Goal: Task Accomplishment & Management: Manage account settings

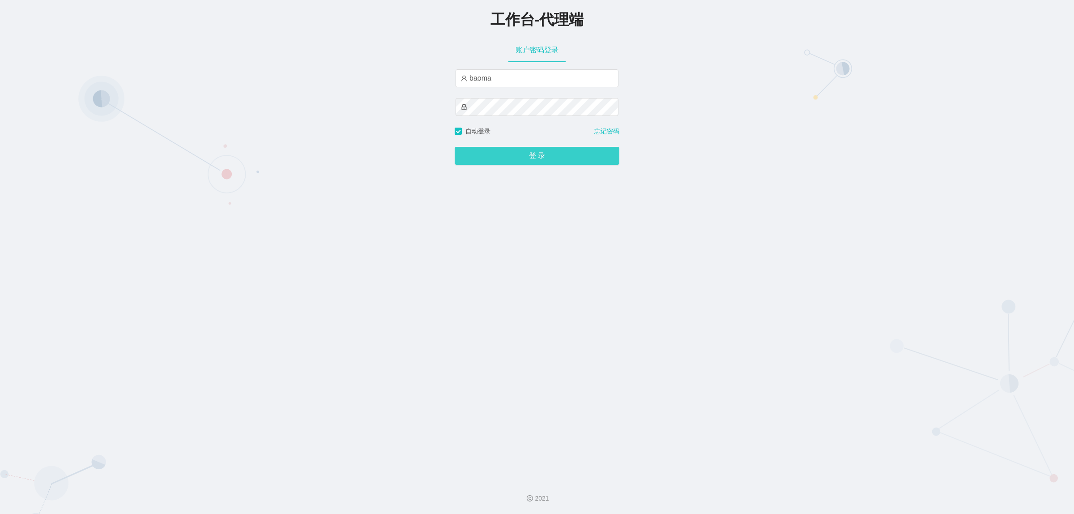
drag, startPoint x: 524, startPoint y: 157, endPoint x: 516, endPoint y: 151, distance: 9.9
click at [524, 157] on button "登 录" at bounding box center [537, 156] width 165 height 18
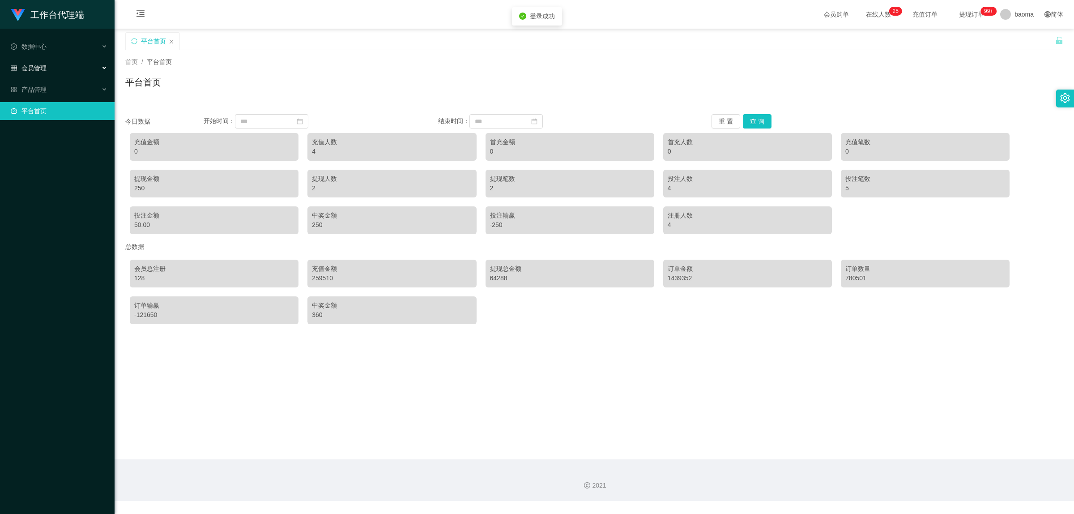
click at [43, 64] on span "会员管理" at bounding box center [29, 67] width 36 height 7
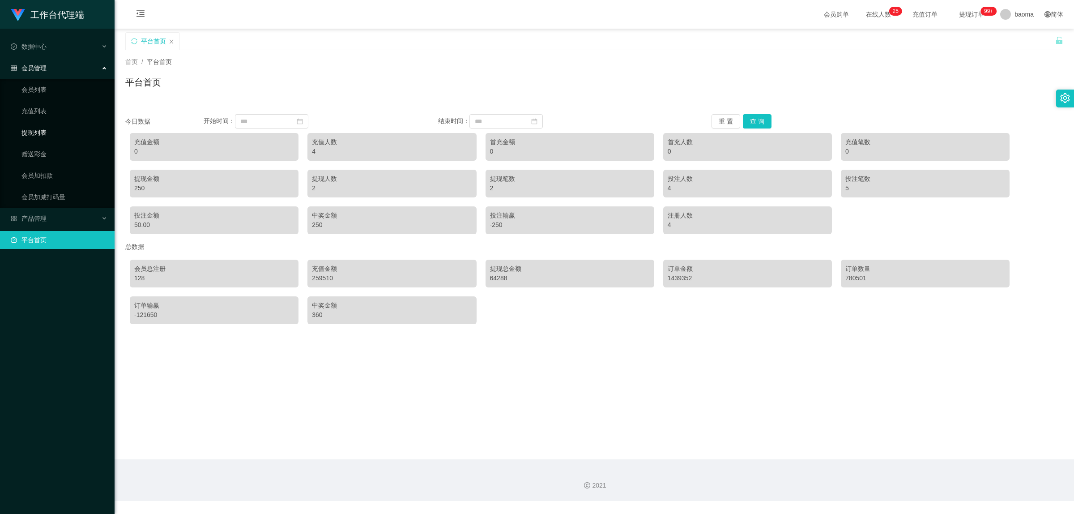
click at [41, 124] on link "提现列表" at bounding box center [64, 133] width 86 height 18
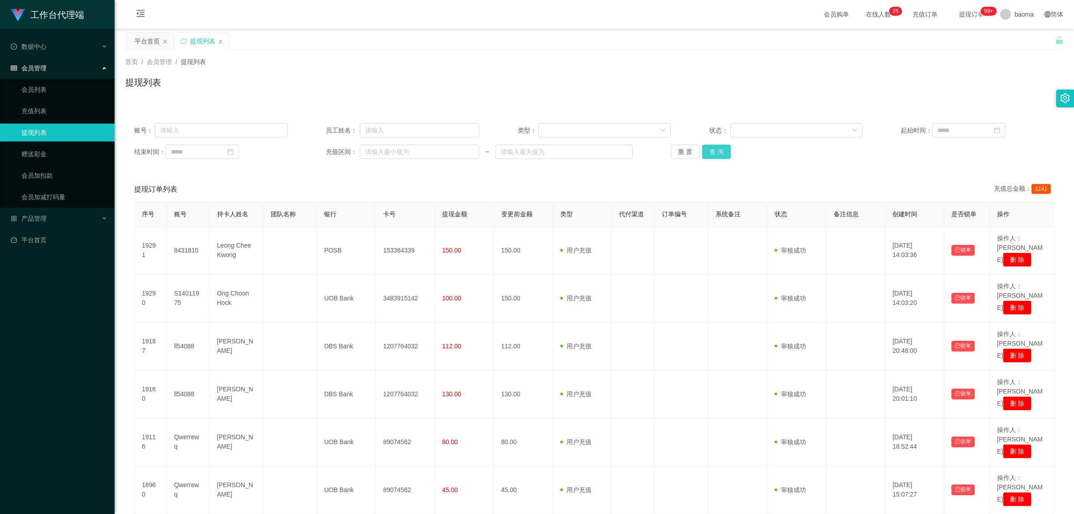
click at [722, 148] on button "查 询" at bounding box center [716, 152] width 29 height 14
click at [722, 148] on div "重 置 查 询" at bounding box center [748, 152] width 154 height 14
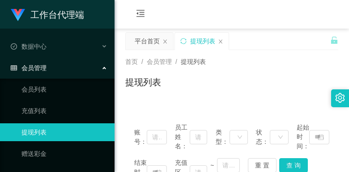
drag, startPoint x: 301, startPoint y: 83, endPoint x: 308, endPoint y: 0, distance: 83.1
click at [299, 80] on div "提现列表" at bounding box center [231, 86] width 213 height 21
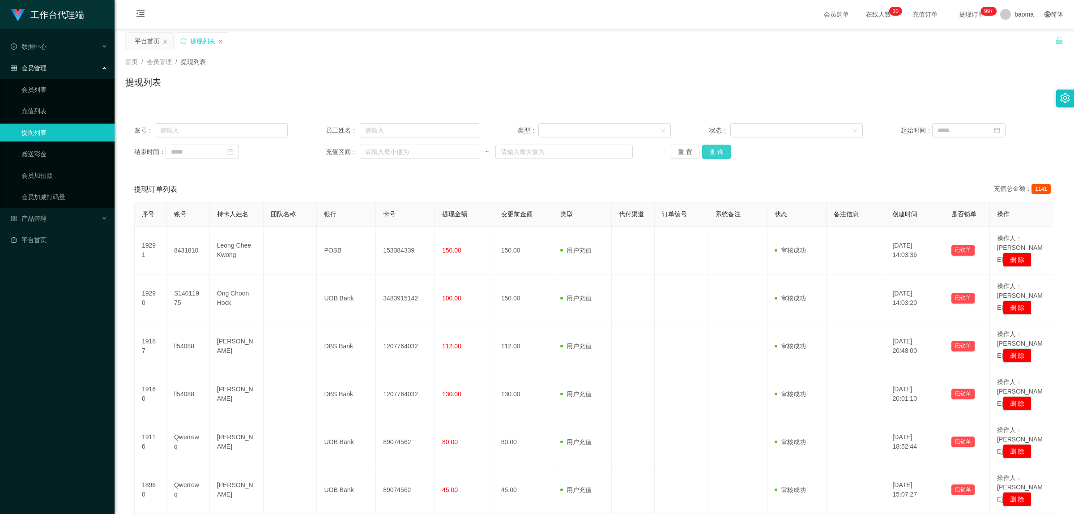
click at [713, 149] on button "查 询" at bounding box center [716, 152] width 29 height 14
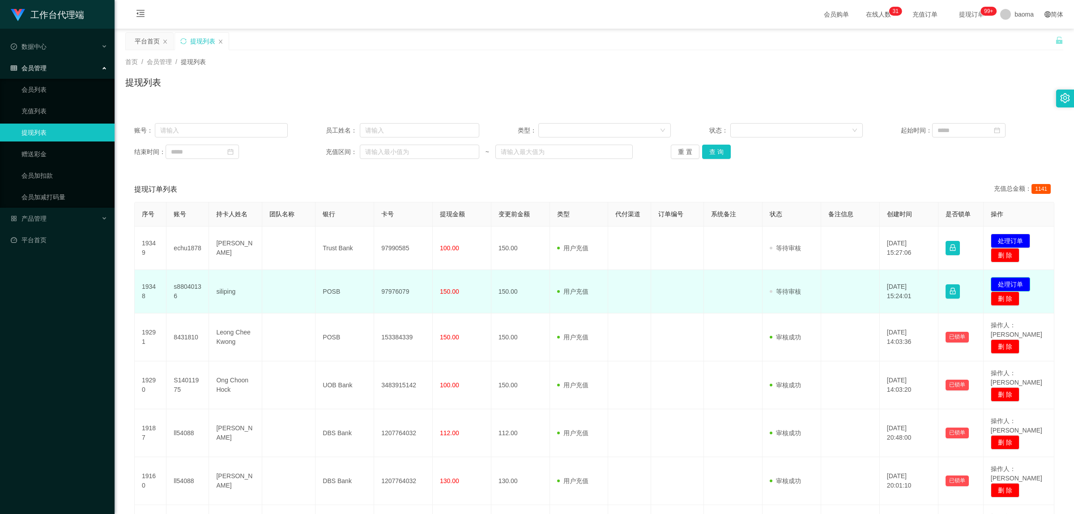
click at [1005, 282] on button "处理订单" at bounding box center [1010, 284] width 39 height 14
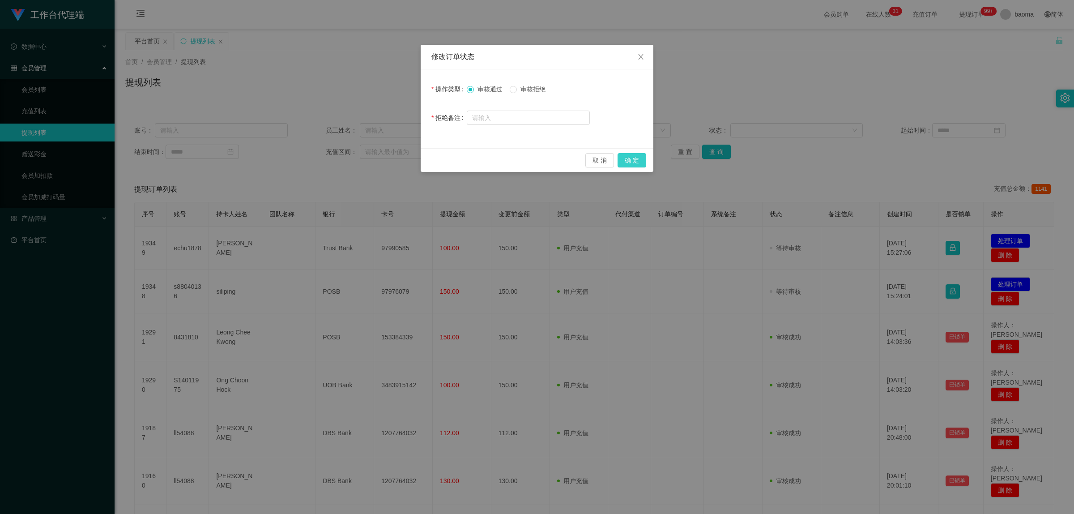
click at [634, 164] on button "确 定" at bounding box center [632, 160] width 29 height 14
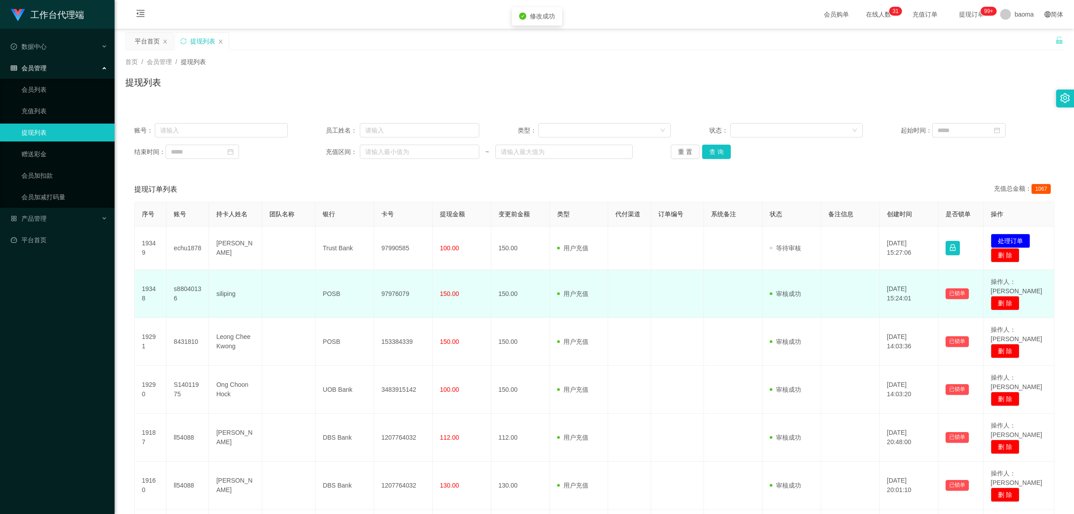
click at [397, 290] on td "97976079" at bounding box center [403, 294] width 59 height 48
copy td "97976079"
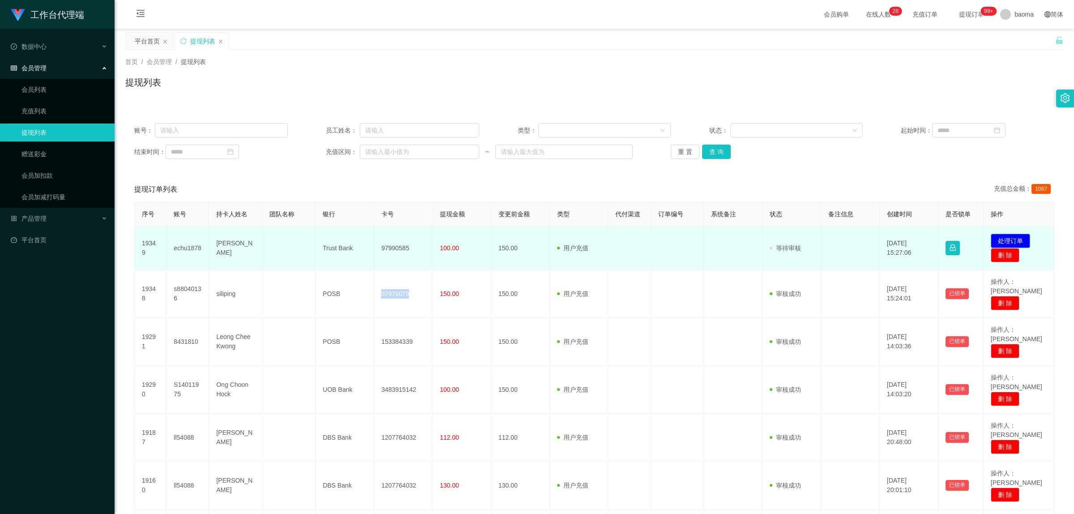
click at [1009, 238] on button "处理订单" at bounding box center [1010, 241] width 39 height 14
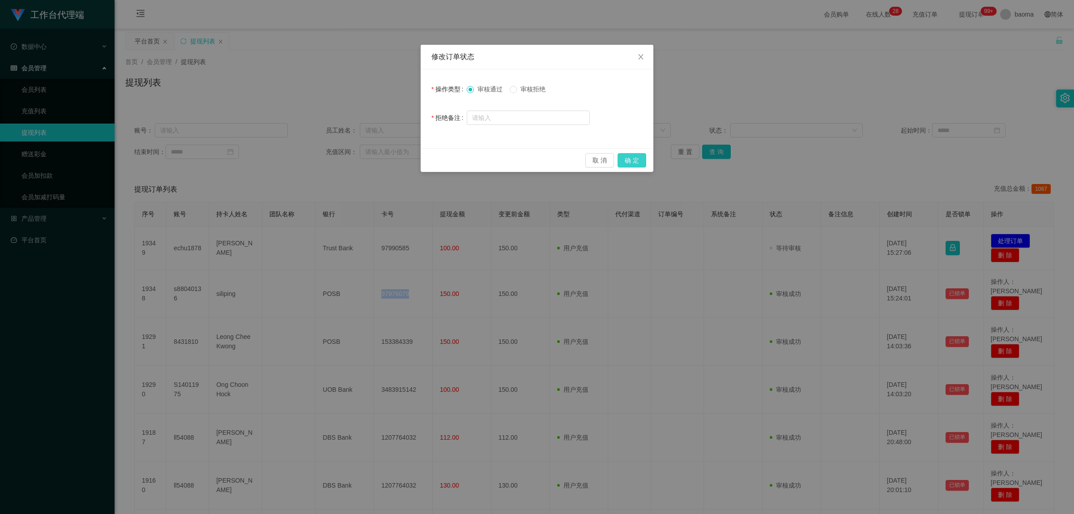
click at [630, 161] on button "确 定" at bounding box center [632, 160] width 29 height 14
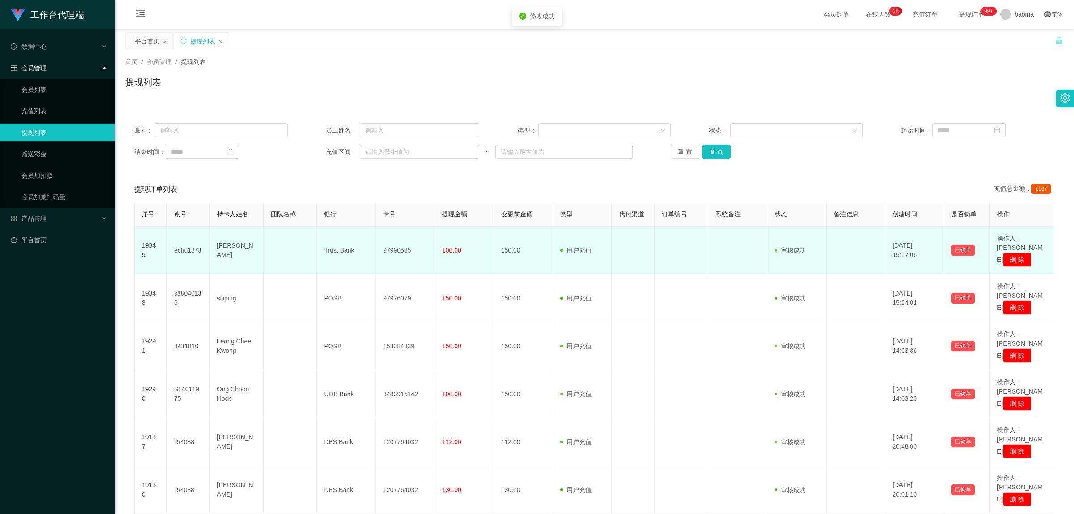
click at [405, 240] on td "97990585" at bounding box center [405, 251] width 59 height 48
copy td "97990585"
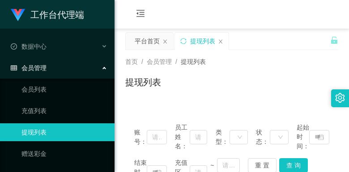
drag, startPoint x: 268, startPoint y: 61, endPoint x: 281, endPoint y: 4, distance: 58.4
click at [268, 61] on div "首页 / 会员管理 / 提现列表 /" at bounding box center [231, 61] width 213 height 9
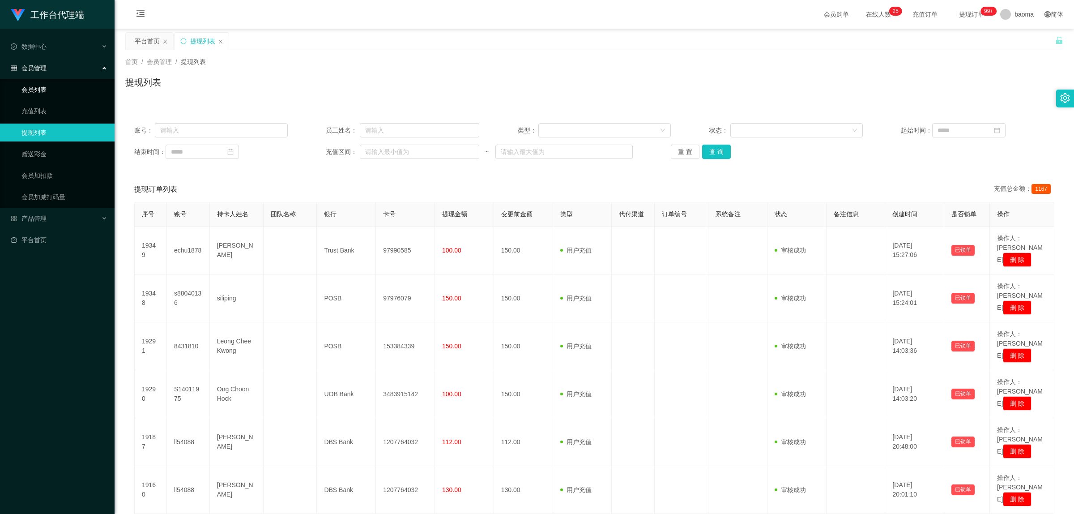
click at [31, 88] on link "会员列表" at bounding box center [64, 90] width 86 height 18
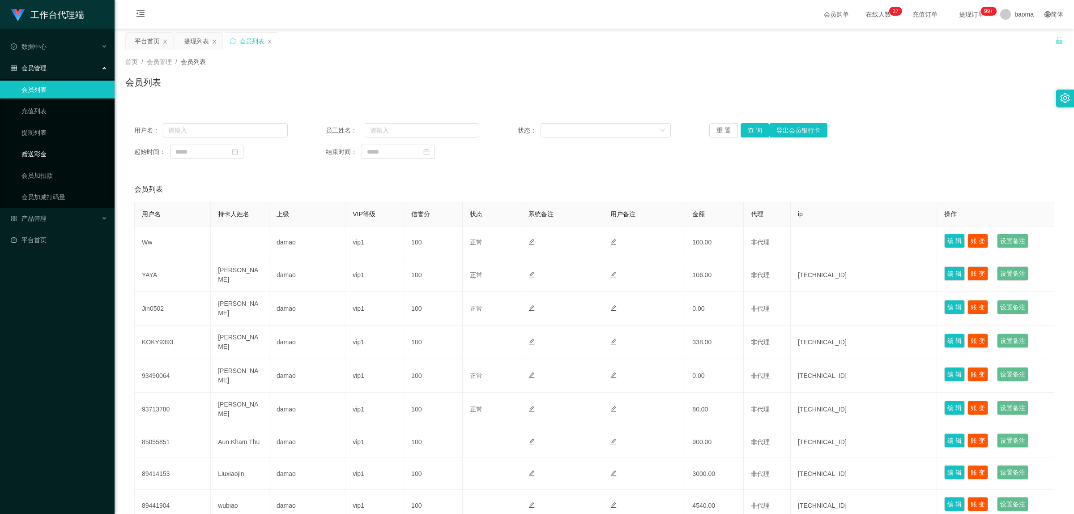
drag, startPoint x: 45, startPoint y: 155, endPoint x: 41, endPoint y: 151, distance: 5.4
click at [45, 154] on link "赠送彩金" at bounding box center [64, 154] width 86 height 18
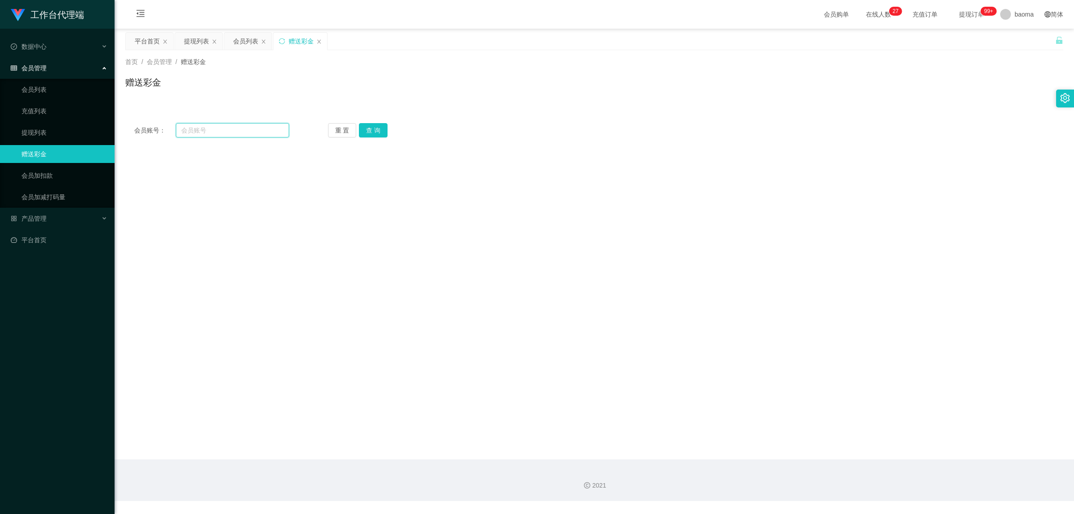
click at [207, 137] on input "text" at bounding box center [232, 130] width 113 height 14
paste input "echu1878"
type input "echu1878"
click at [388, 129] on div "重 置 查 询" at bounding box center [405, 130] width 155 height 14
click at [368, 130] on button "查 询" at bounding box center [373, 130] width 29 height 14
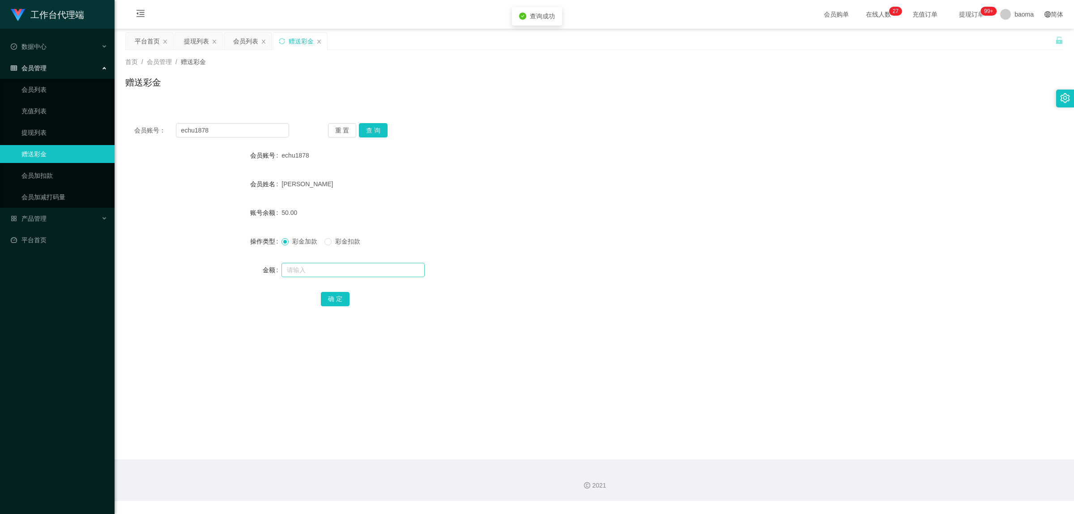
click at [316, 278] on div at bounding box center [555, 270] width 547 height 18
click at [314, 276] on input "text" at bounding box center [353, 270] width 143 height 14
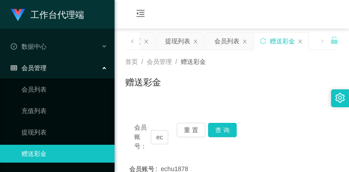
click at [273, 16] on div "会员购单 在线人数 0 1 2 3 4 5 6 7 8 9 0 1 2 3 4 5 6 7 8 9 0 1 2 3 4 5 6 7 8 9 0 1 2 3 4…" at bounding box center [232, 14] width 235 height 29
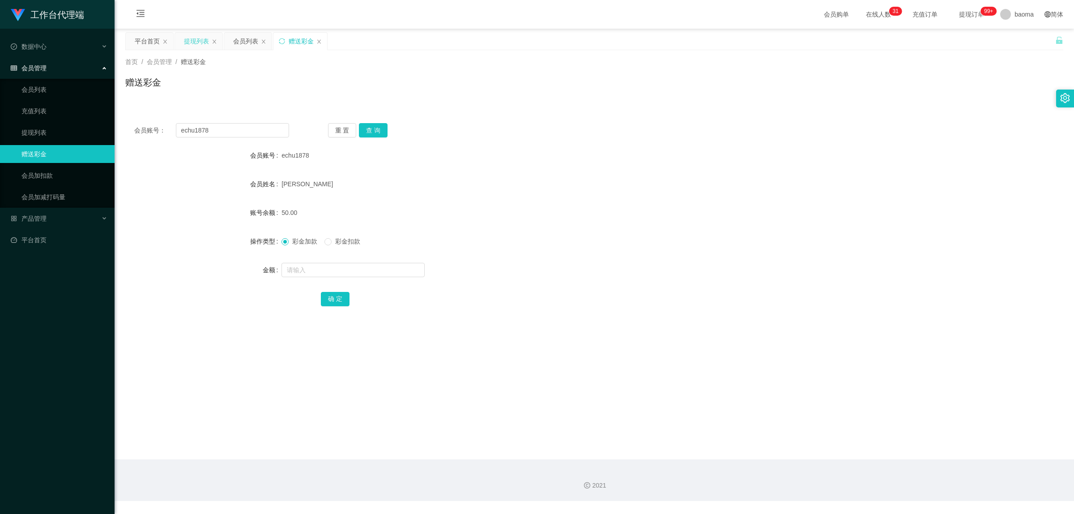
click at [201, 45] on div "提现列表" at bounding box center [196, 41] width 25 height 17
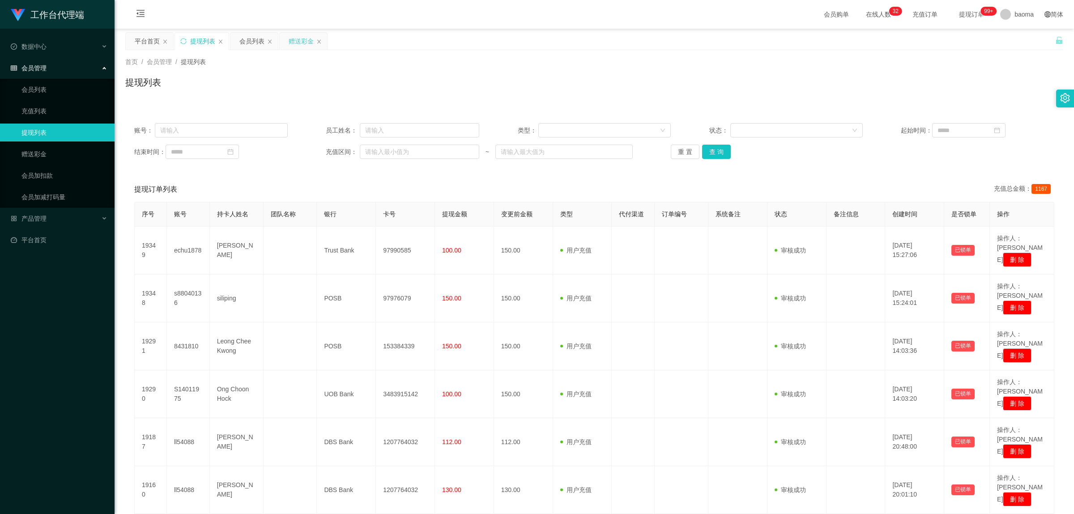
click at [294, 42] on div "赠送彩金" at bounding box center [301, 41] width 25 height 17
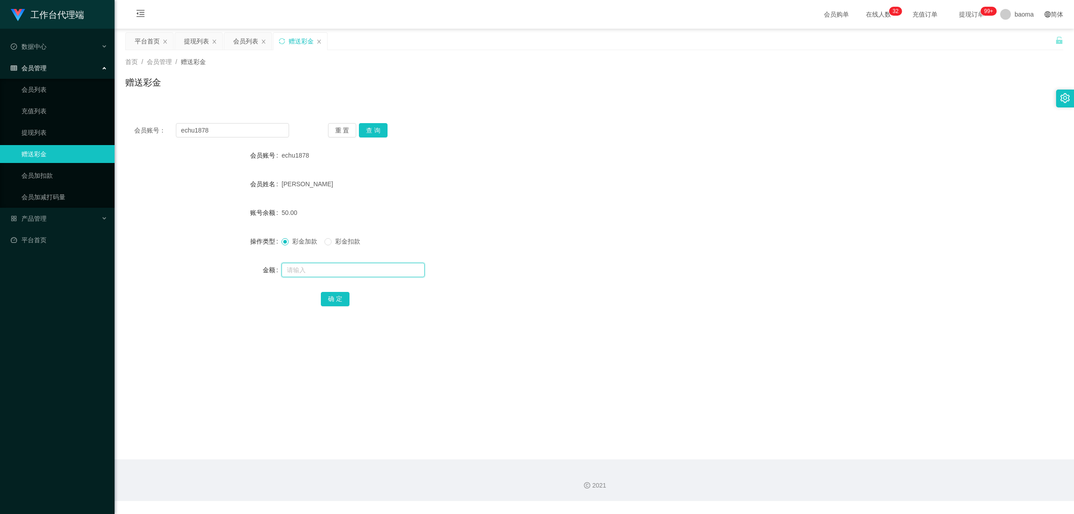
click at [312, 267] on input "text" at bounding box center [353, 270] width 143 height 14
type input "1"
type input "50"
click at [333, 300] on button "确 定" at bounding box center [335, 299] width 29 height 14
click at [558, 126] on div "会员账号： echu1878 重 置 查 询" at bounding box center [594, 130] width 938 height 14
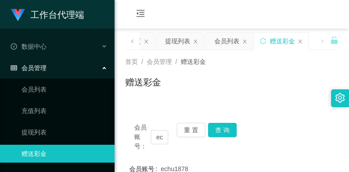
drag, startPoint x: 286, startPoint y: 18, endPoint x: 283, endPoint y: 9, distance: 9.3
click at [286, 18] on div "会员购单 在线人数 0 1 2 3 4 5 6 7 8 9 0 1 2 3 4 5 6 7 8 9 0 1 2 3 4 5 6 7 8 9 0 1 2 3 4…" at bounding box center [232, 14] width 235 height 29
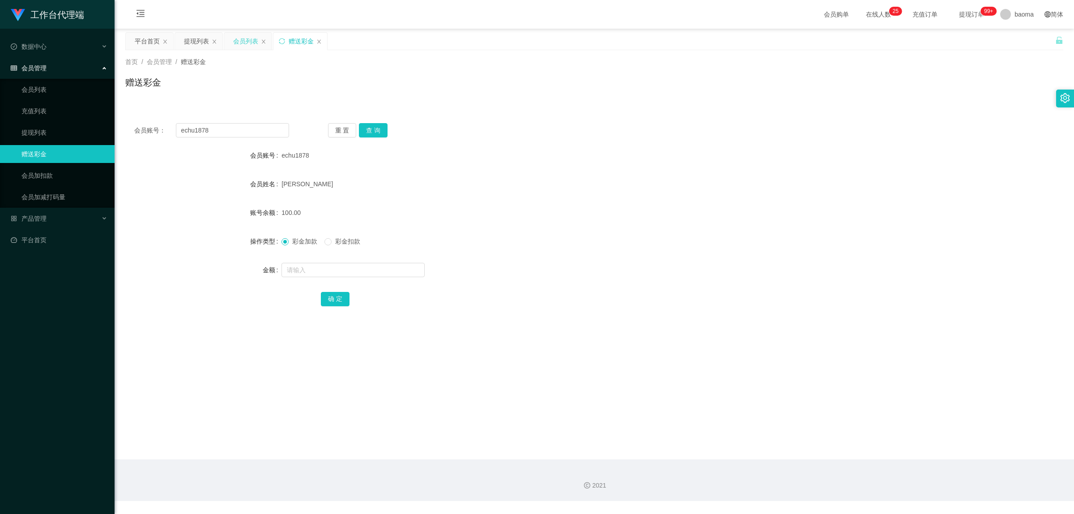
click at [242, 39] on div "会员列表" at bounding box center [245, 41] width 25 height 17
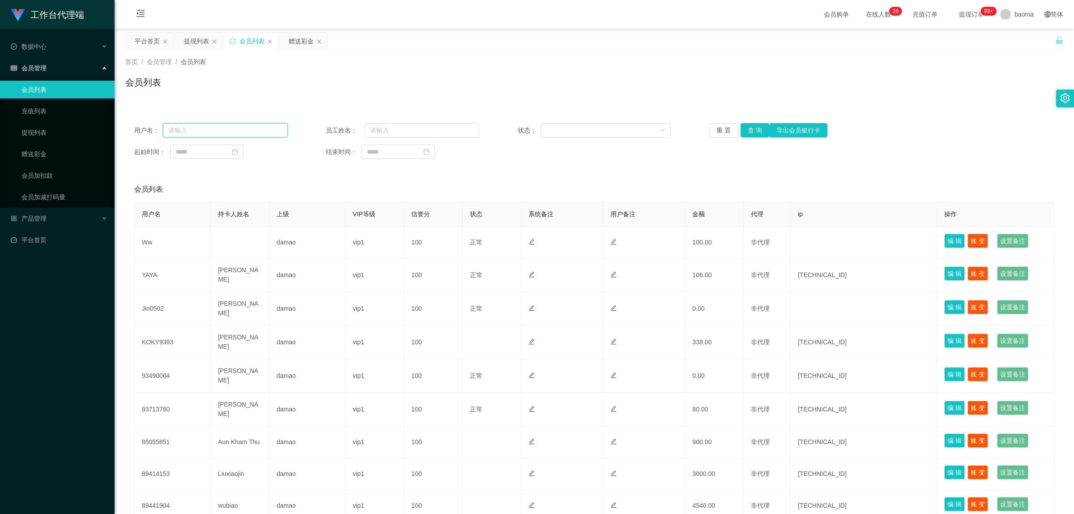
click at [210, 133] on input "text" at bounding box center [225, 130] width 125 height 14
paste input "echu1878"
type input "echu1878"
click at [759, 133] on button "查 询" at bounding box center [755, 130] width 29 height 14
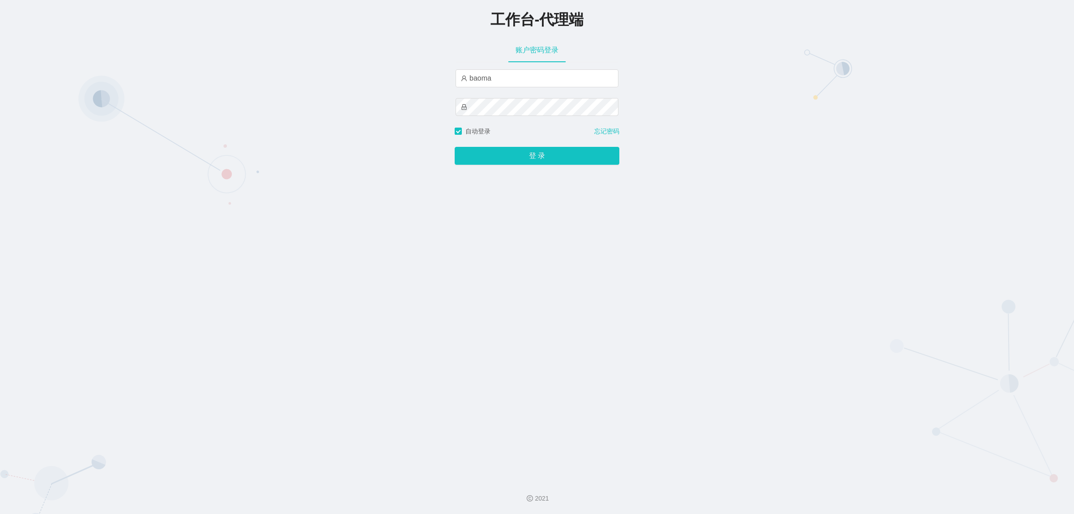
type input "damao"
drag, startPoint x: 522, startPoint y: 154, endPoint x: 518, endPoint y: 146, distance: 8.4
click at [522, 154] on button "登 录" at bounding box center [537, 156] width 165 height 18
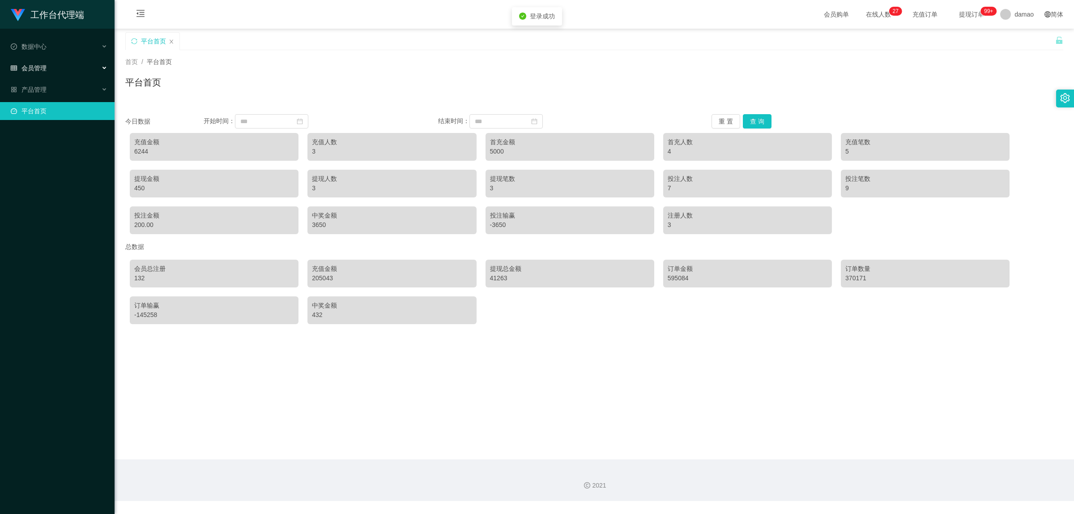
click at [54, 70] on div "会员管理" at bounding box center [57, 68] width 115 height 18
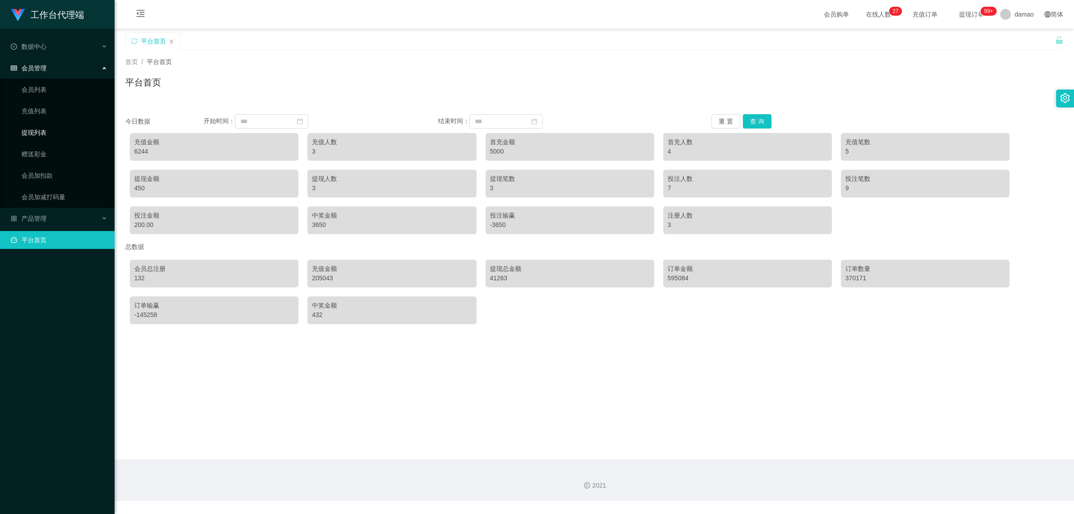
drag, startPoint x: 39, startPoint y: 138, endPoint x: 44, endPoint y: 139, distance: 4.6
click at [41, 138] on link "提现列表" at bounding box center [64, 133] width 86 height 18
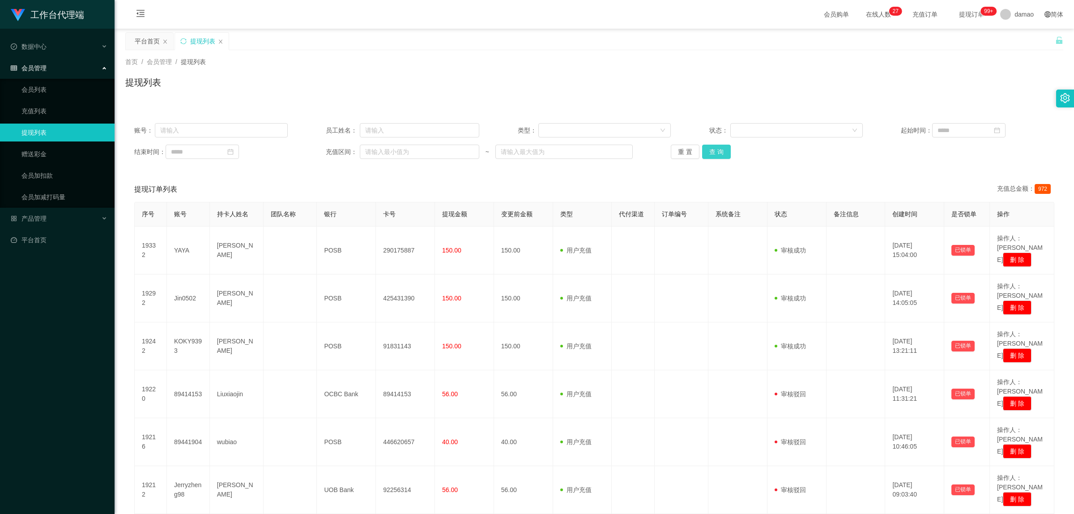
click at [712, 150] on button "查 询" at bounding box center [716, 152] width 29 height 14
click at [38, 153] on link "赠送彩金" at bounding box center [64, 154] width 86 height 18
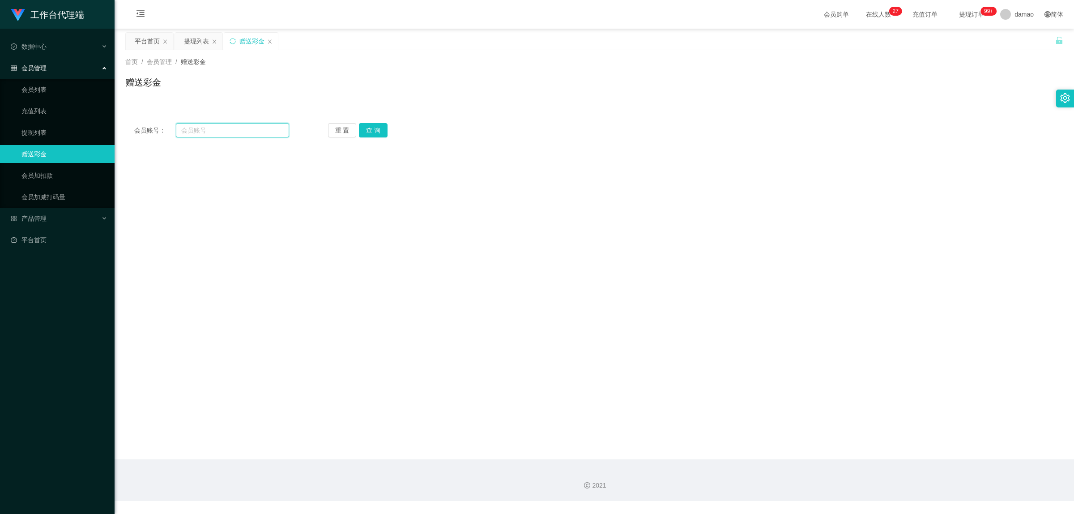
click at [210, 130] on input "text" at bounding box center [232, 130] width 113 height 14
paste input "https://ag.choujpt88.com/"
type input "https://ag.choujpt88.com/"
drag, startPoint x: 157, startPoint y: 118, endPoint x: 108, endPoint y: 108, distance: 50.2
click at [110, 110] on section "工作台代理端 数据中心 会员管理 会员列表 充值列表 提现列表 赠送彩金 会员加扣款 会员加减打码量 产品管理 平台首页 保存配置 重置配置 整体风格设置 主…" at bounding box center [537, 250] width 1074 height 501
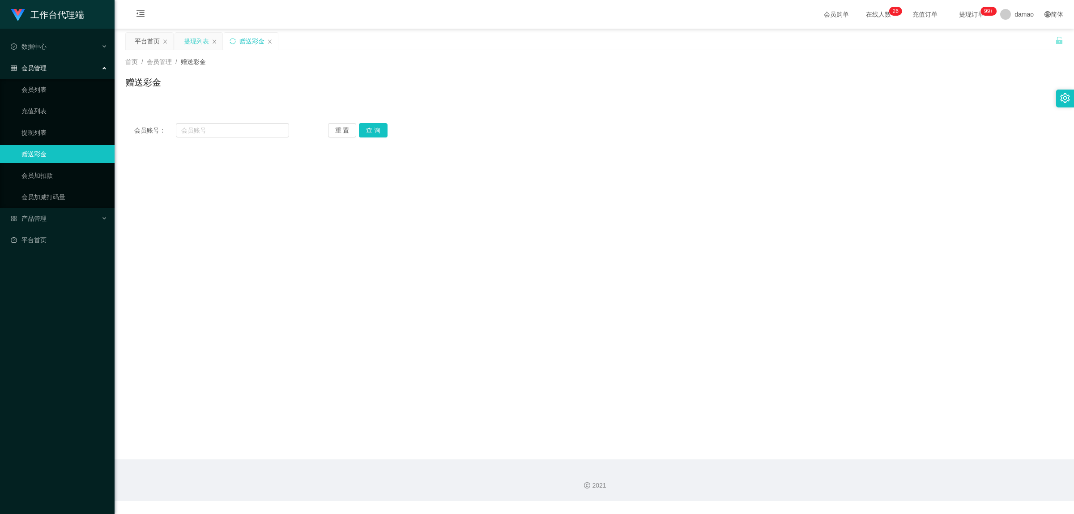
click at [194, 41] on div "提现列表" at bounding box center [196, 41] width 25 height 17
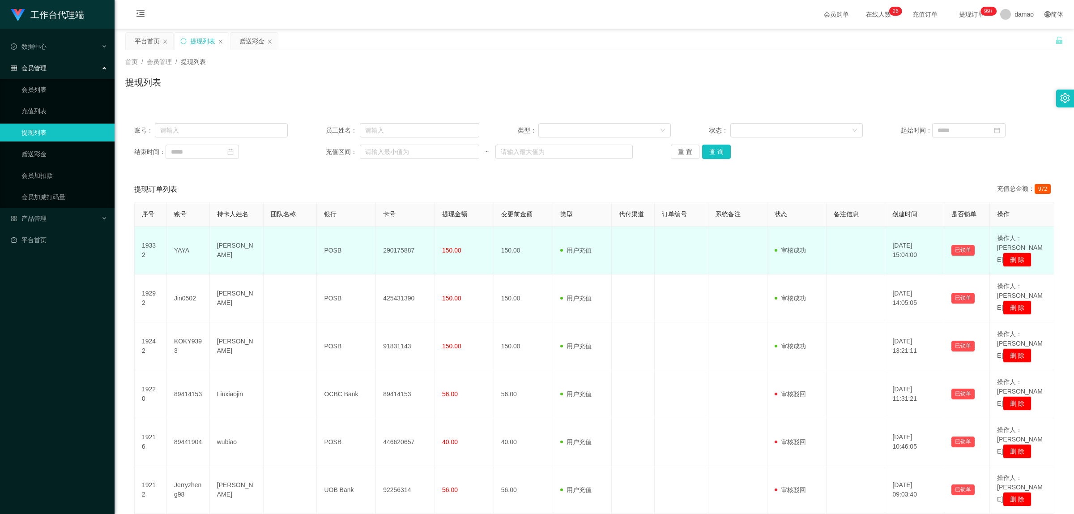
click at [188, 247] on td "YAYA" at bounding box center [188, 251] width 43 height 48
click at [184, 245] on td "YAYA" at bounding box center [188, 251] width 43 height 48
copy td "YAYA"
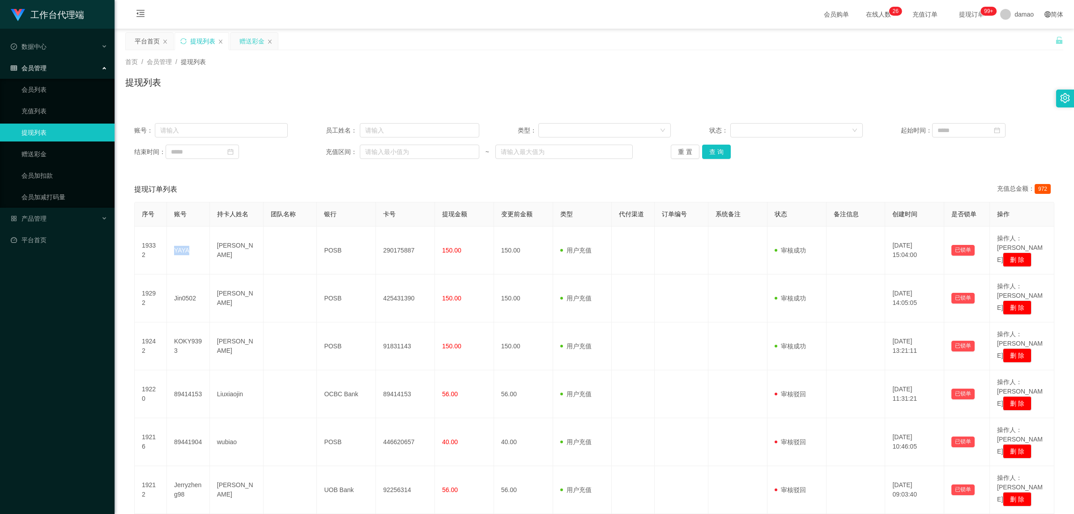
click at [253, 37] on div "赠送彩金" at bounding box center [251, 41] width 25 height 17
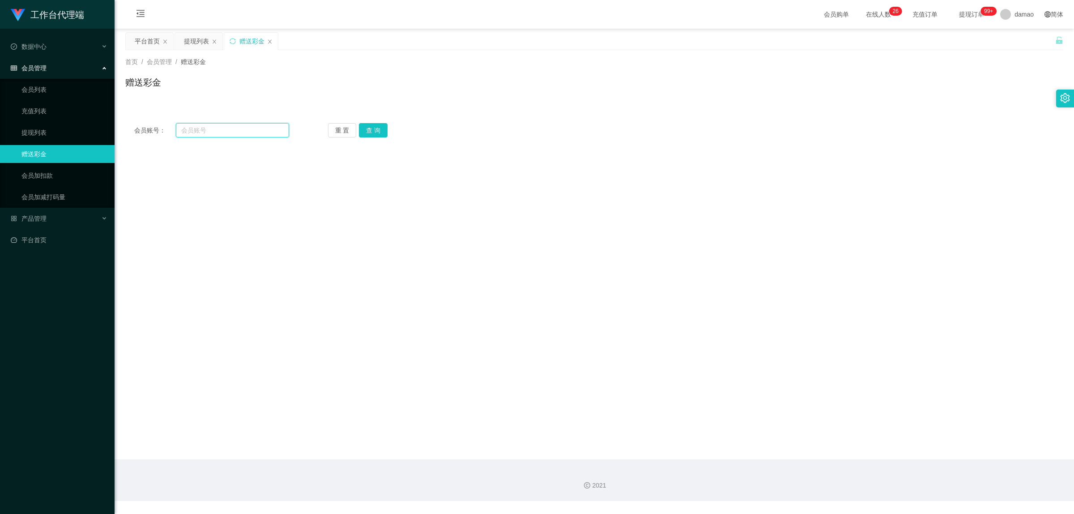
click at [200, 131] on input "text" at bounding box center [232, 130] width 113 height 14
paste input "YAYA"
type input "YAYA"
click at [372, 129] on button "查 询" at bounding box center [373, 130] width 29 height 14
click at [50, 86] on link "会员列表" at bounding box center [64, 90] width 86 height 18
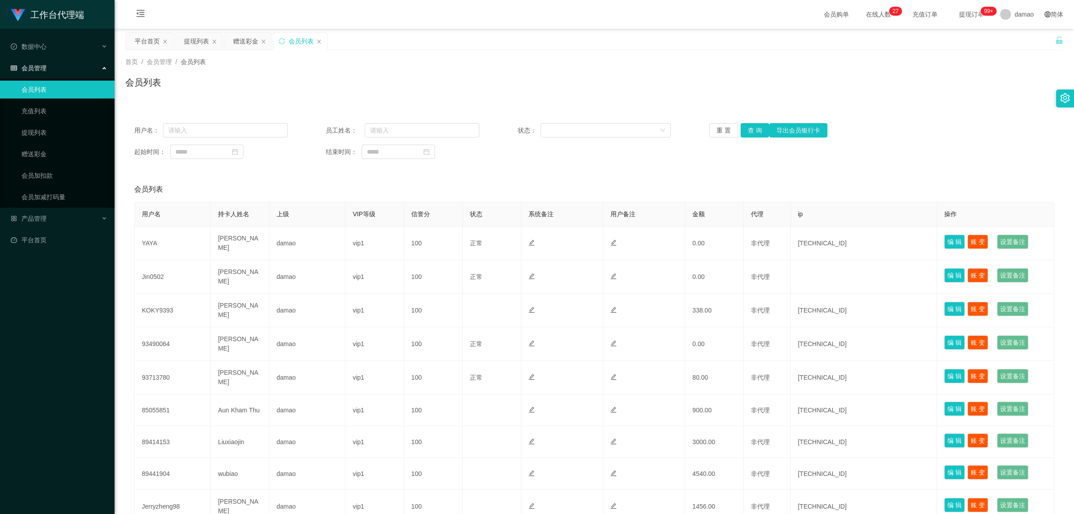
click at [239, 139] on div "用户名： 员工姓名： 状态： 重 置 查 询 导出会员银行卡 起始时间： 结束时间：" at bounding box center [594, 141] width 938 height 54
click at [240, 130] on input "text" at bounding box center [225, 130] width 125 height 14
click at [753, 128] on button "查 询" at bounding box center [755, 130] width 29 height 14
